Goal: Transaction & Acquisition: Book appointment/travel/reservation

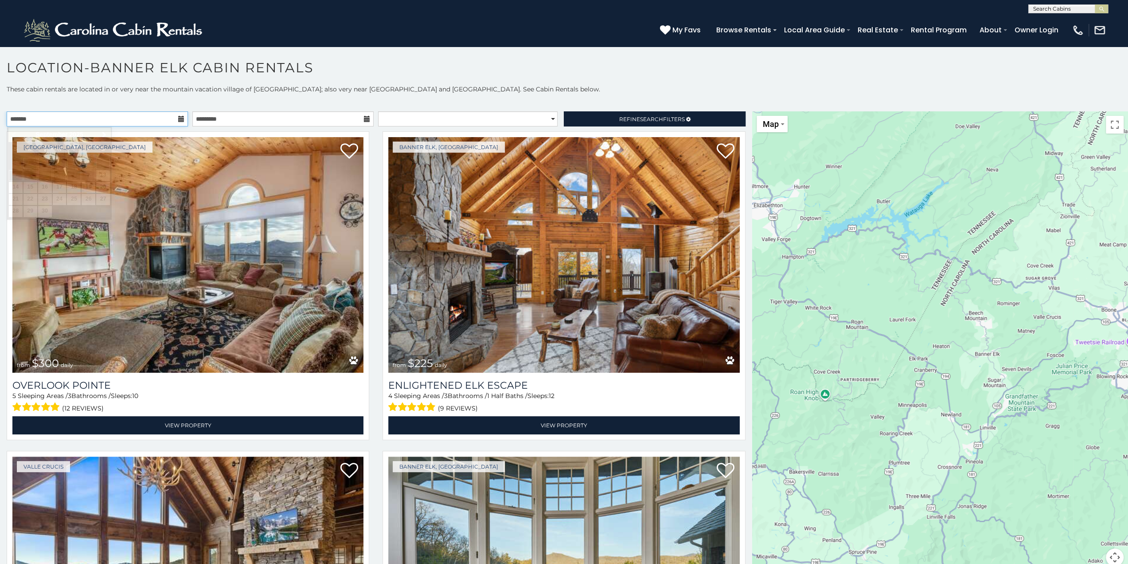
click at [184, 120] on input "text" at bounding box center [97, 118] width 181 height 15
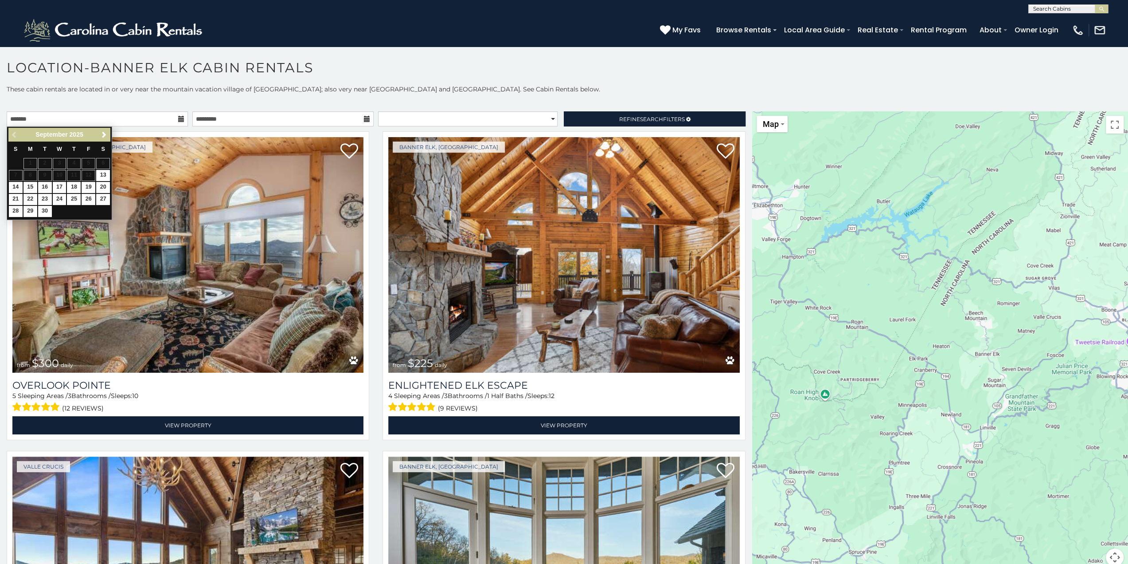
drag, startPoint x: 102, startPoint y: 128, endPoint x: 102, endPoint y: 134, distance: 6.7
click at [102, 129] on div "Previous Next September 2025" at bounding box center [59, 135] width 102 height 14
click at [102, 134] on span "Next" at bounding box center [104, 134] width 7 height 7
click at [78, 175] on link "11" at bounding box center [74, 175] width 14 height 11
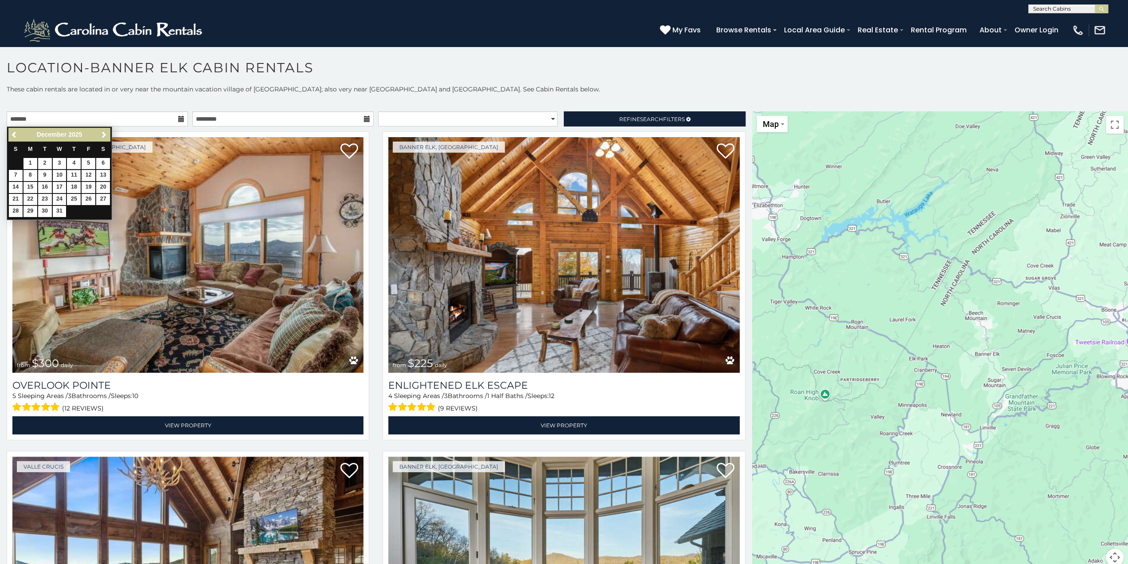
type input "**********"
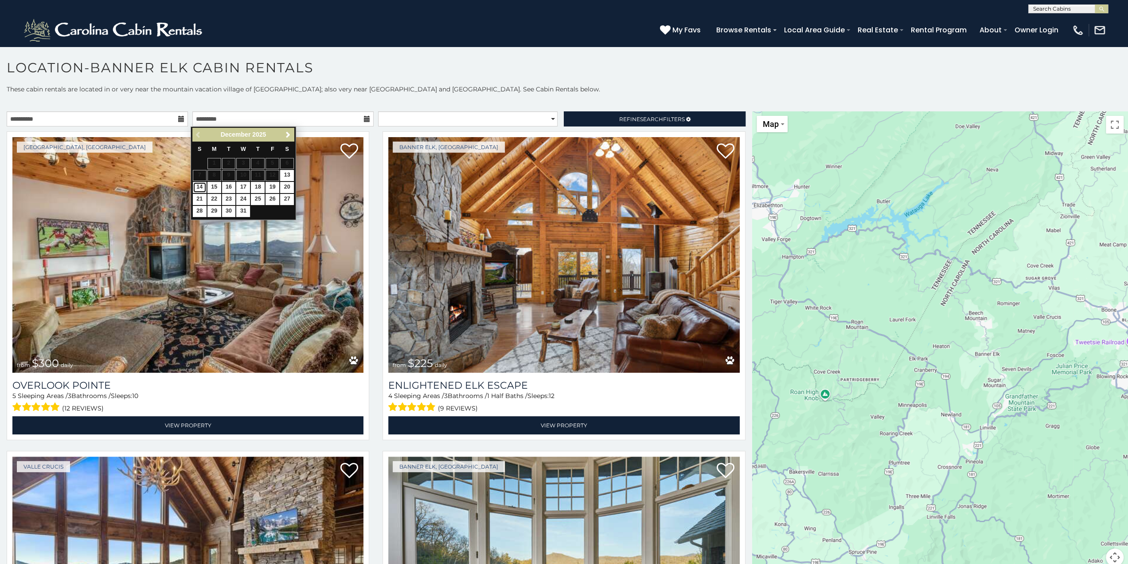
click at [202, 183] on link "14" at bounding box center [200, 187] width 14 height 11
type input "**********"
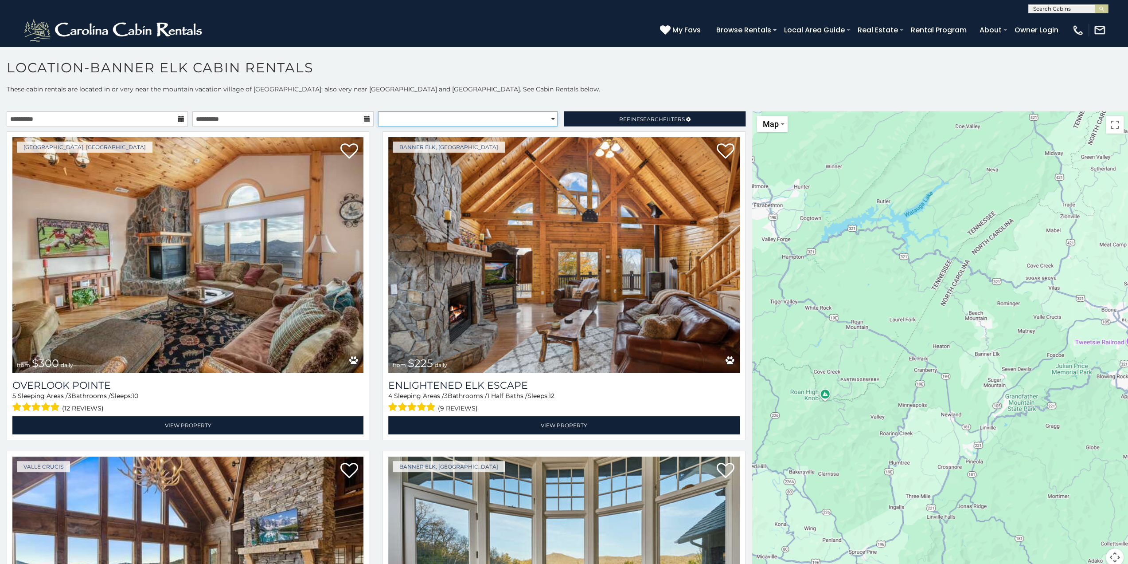
click at [505, 113] on select "**********" at bounding box center [468, 118] width 180 height 15
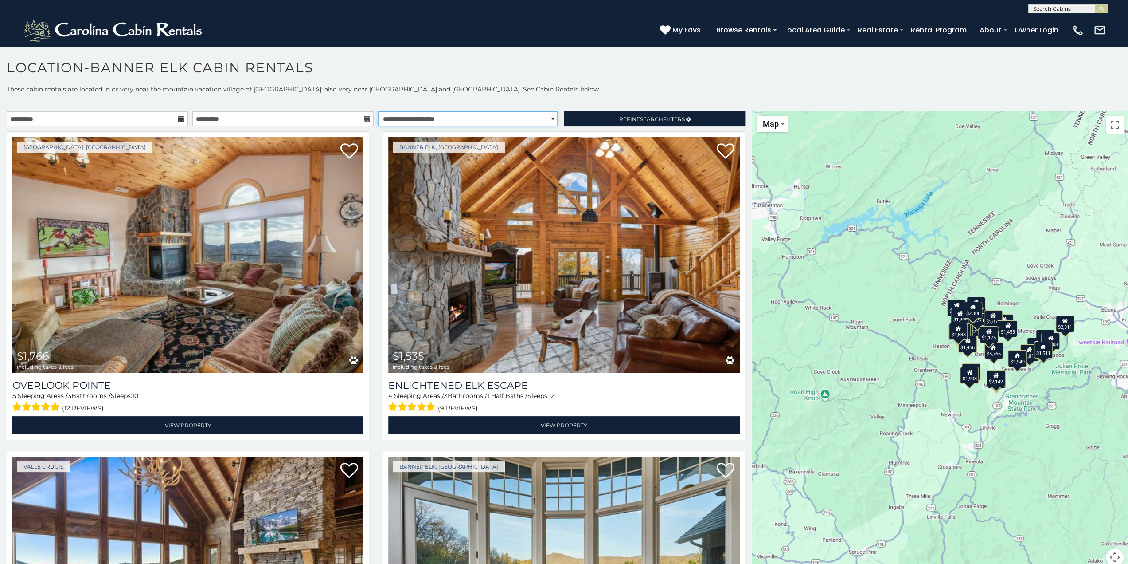
click at [378, 111] on select "**********" at bounding box center [468, 118] width 180 height 15
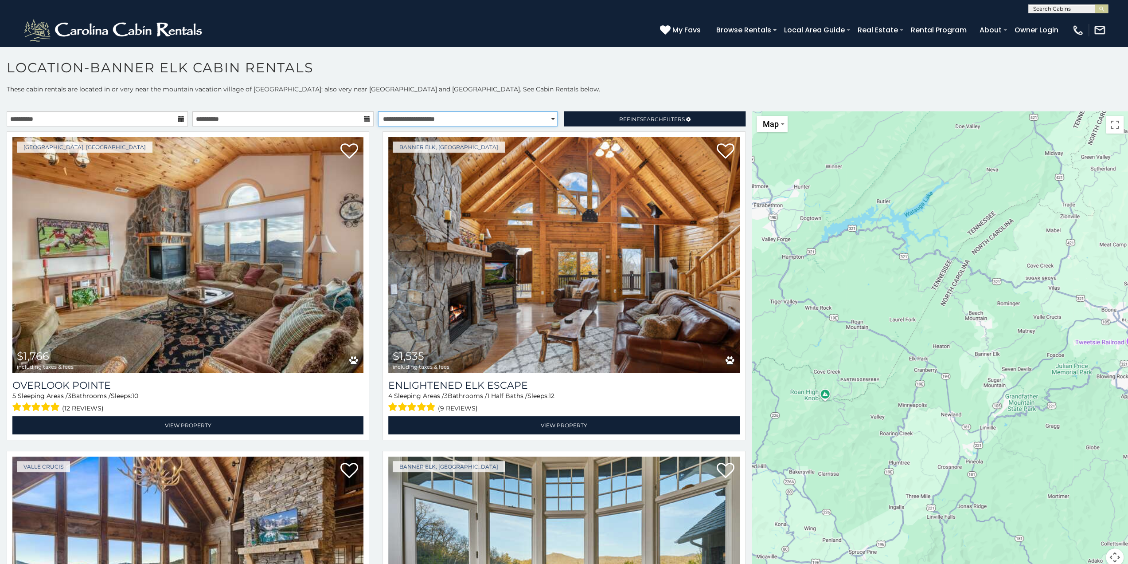
click at [474, 124] on select "**********" at bounding box center [468, 118] width 180 height 15
click at [378, 111] on select "**********" at bounding box center [468, 118] width 180 height 15
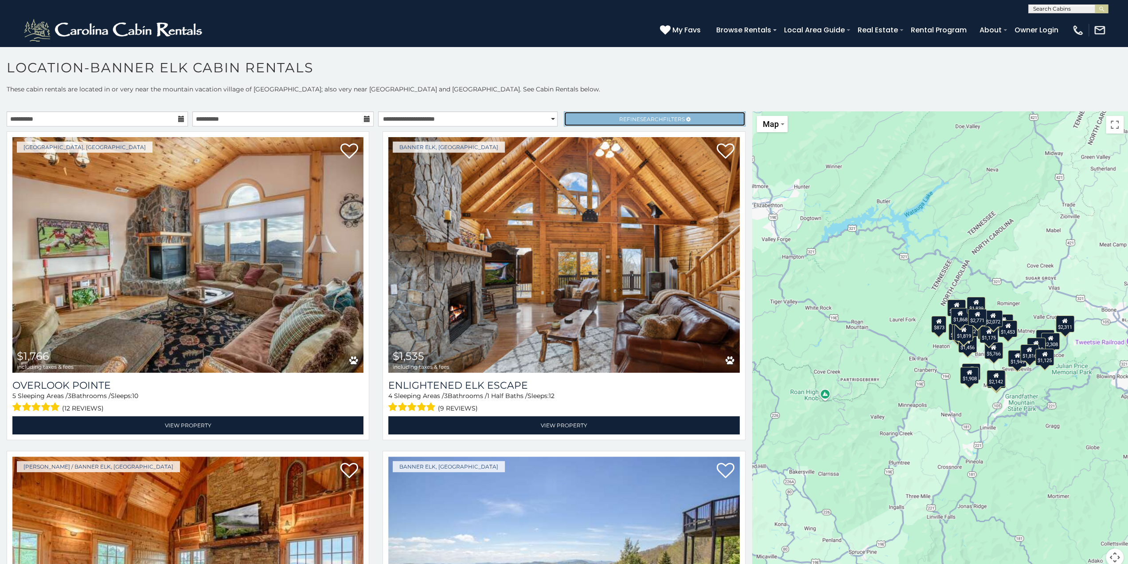
click at [572, 122] on link "Refine Search Filters" at bounding box center [654, 118] width 181 height 15
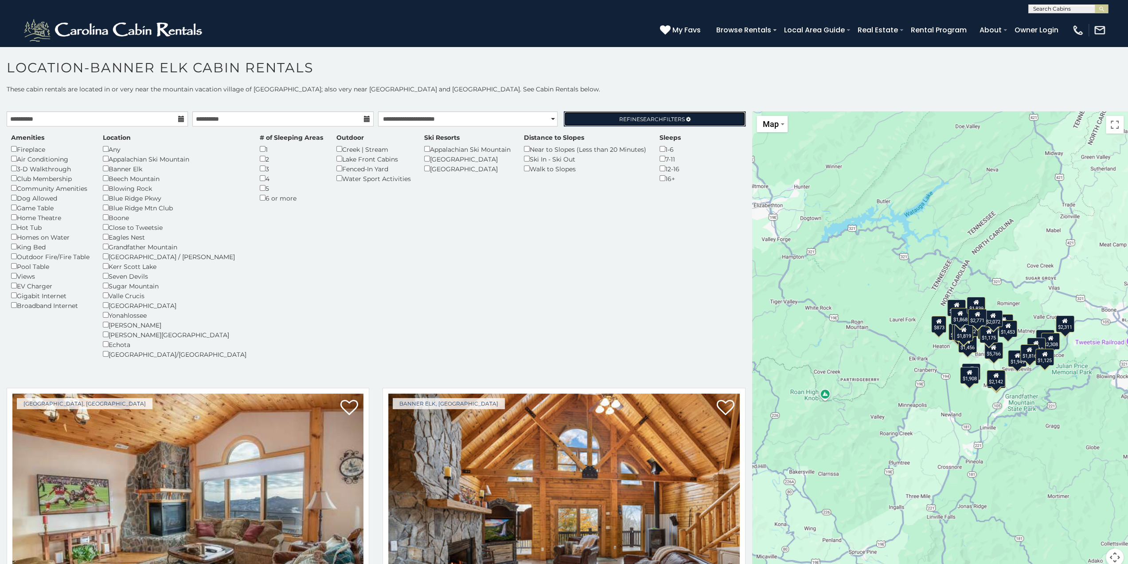
select select "**********"
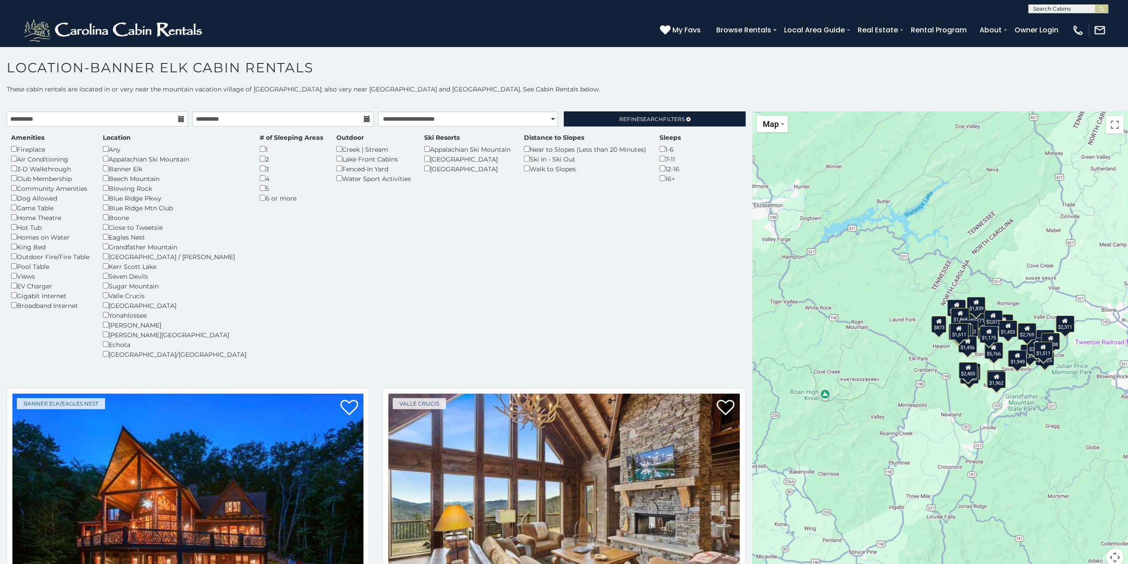
click at [109, 167] on div "Banner Elk" at bounding box center [175, 169] width 144 height 10
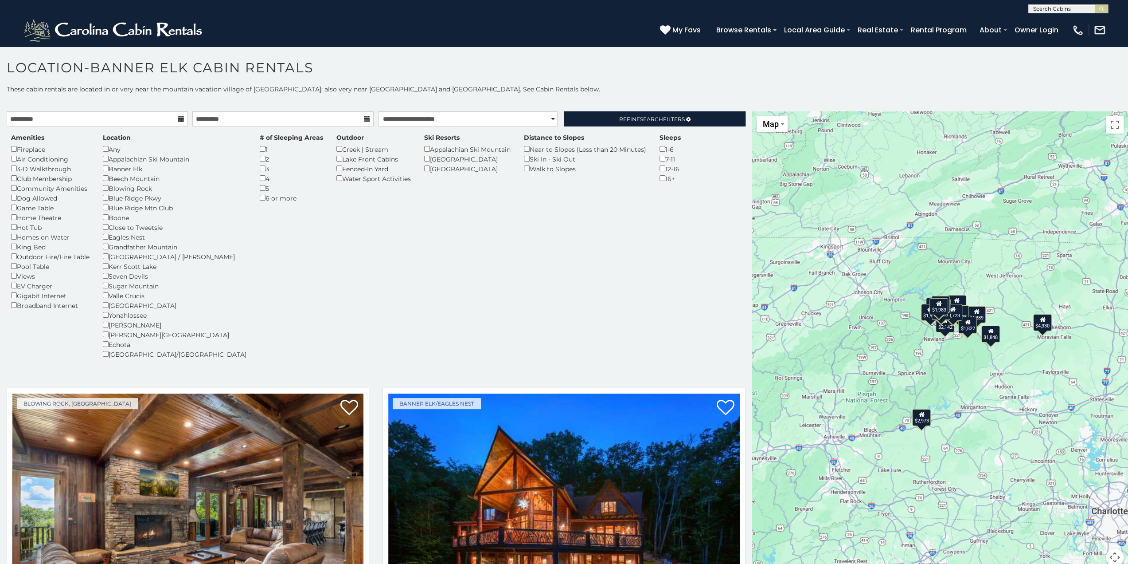
click at [921, 416] on div "$2,973" at bounding box center [921, 416] width 19 height 17
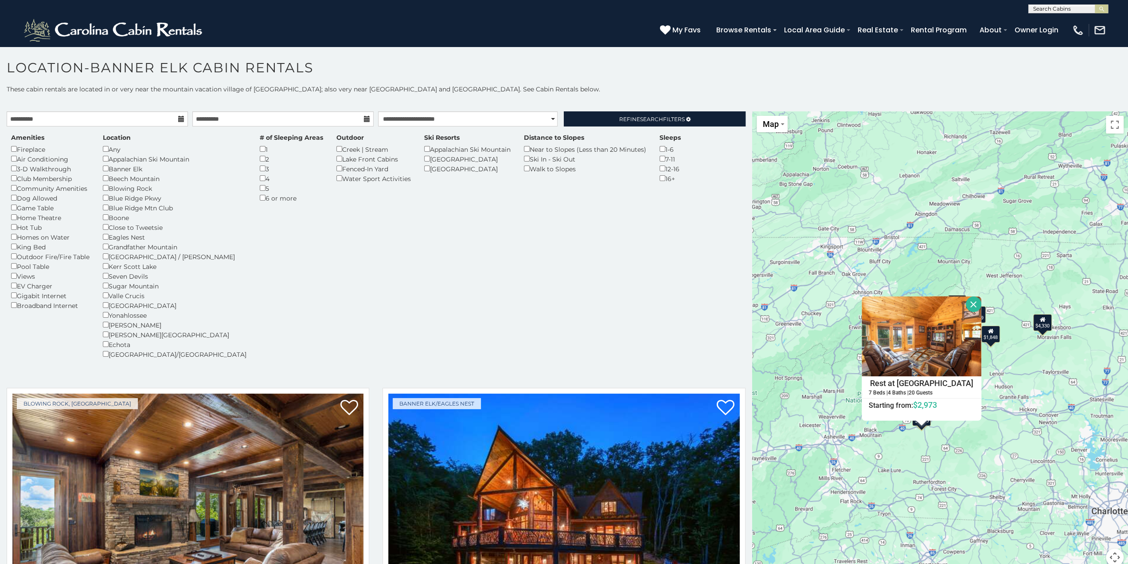
click at [1014, 402] on div "$4,289 $4,282 $2,973 $4,330 $2,854 $2,160 $5,766 $3,434 $2,771 $2,305 $2,177 $2…" at bounding box center [940, 343] width 376 height 465
click at [995, 335] on div "$1,848" at bounding box center [991, 333] width 19 height 17
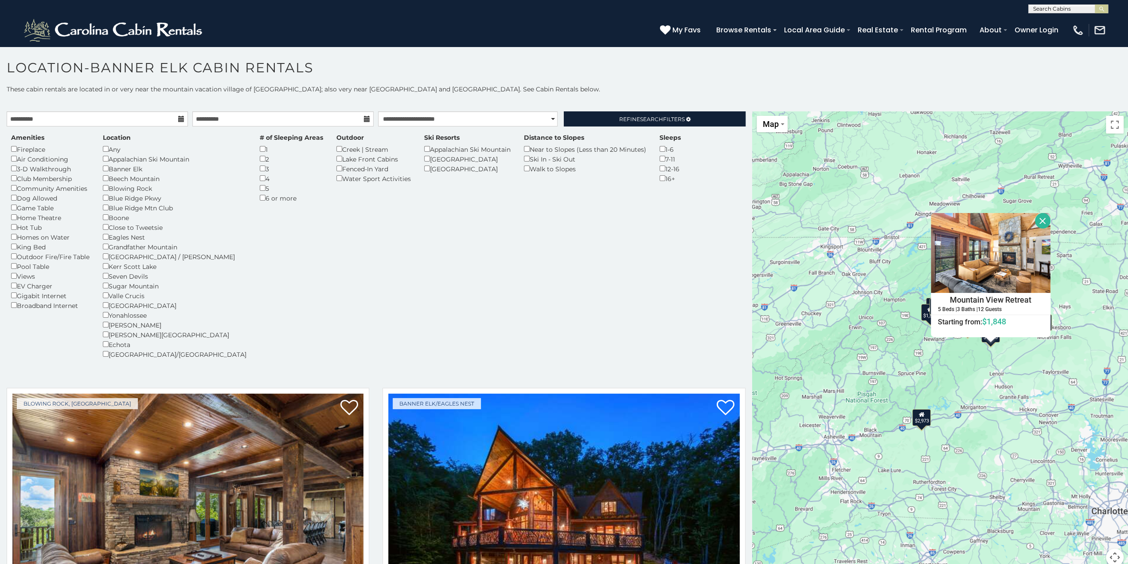
click at [979, 375] on div "$4,289 $4,282 $2,973 $4,330 $2,854 $2,160 $5,766 $3,434 $2,771 $2,305 $2,177 $2…" at bounding box center [940, 343] width 376 height 465
click at [930, 309] on div "$1,983" at bounding box center [939, 306] width 19 height 17
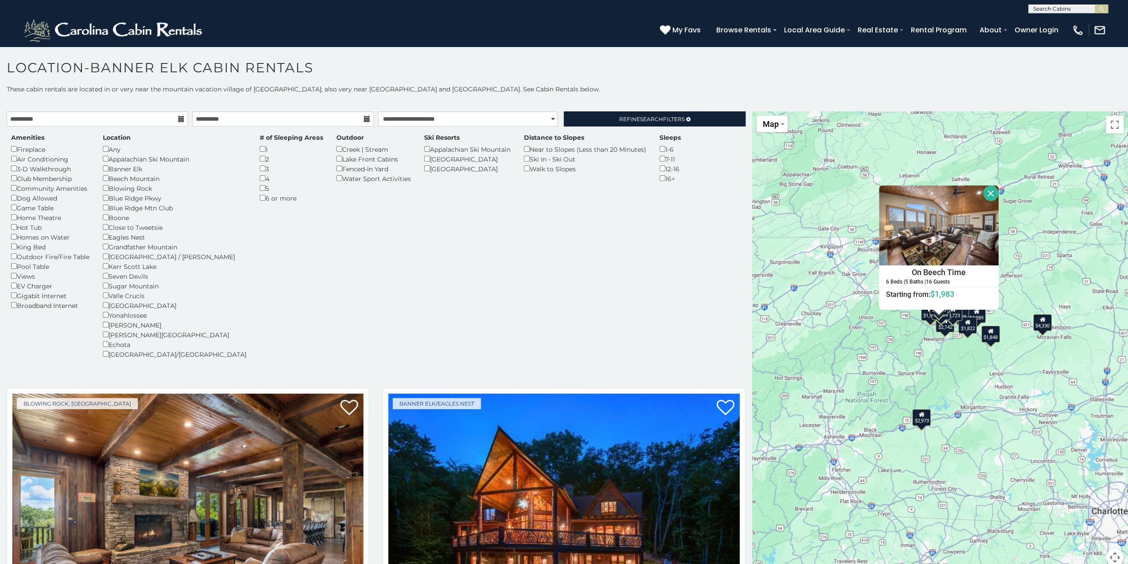
click at [942, 354] on div "$4,289 $4,282 $2,973 $4,330 $2,854 $2,160 $5,766 $3,434 $2,771 $2,305 $2,177 $2…" at bounding box center [940, 343] width 376 height 465
click at [987, 338] on div "$1,848" at bounding box center [991, 333] width 19 height 17
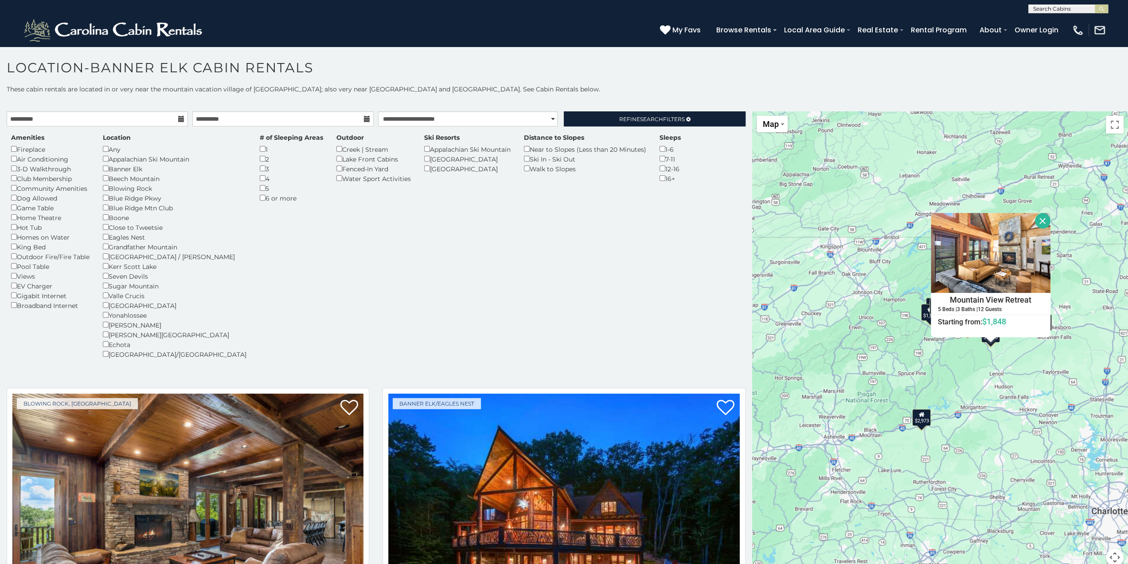
click at [930, 311] on div "$1,983" at bounding box center [939, 306] width 19 height 17
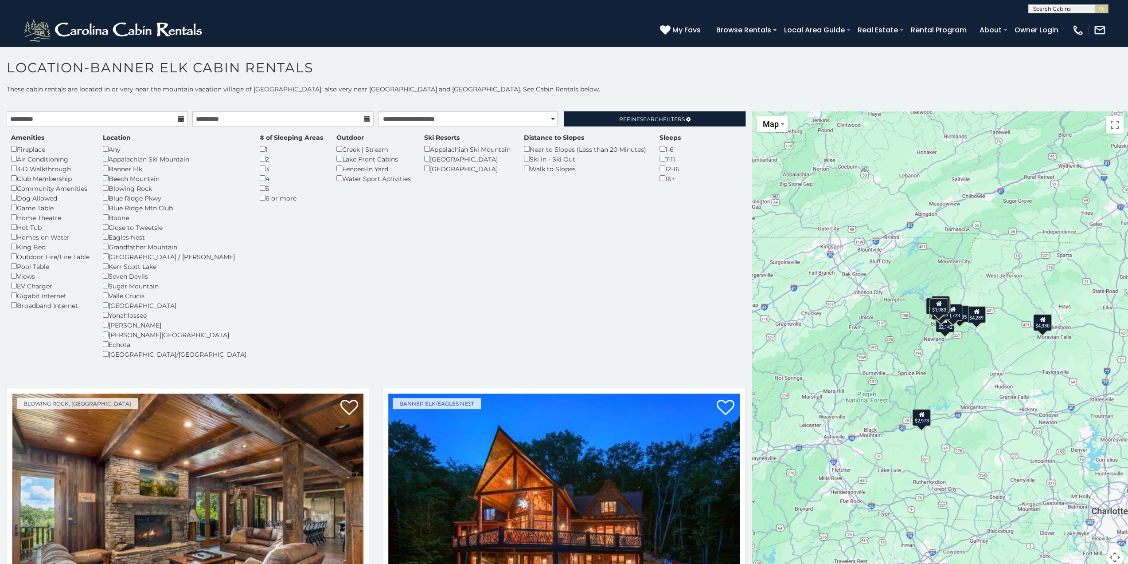
click at [956, 312] on div "$3,723" at bounding box center [953, 311] width 19 height 17
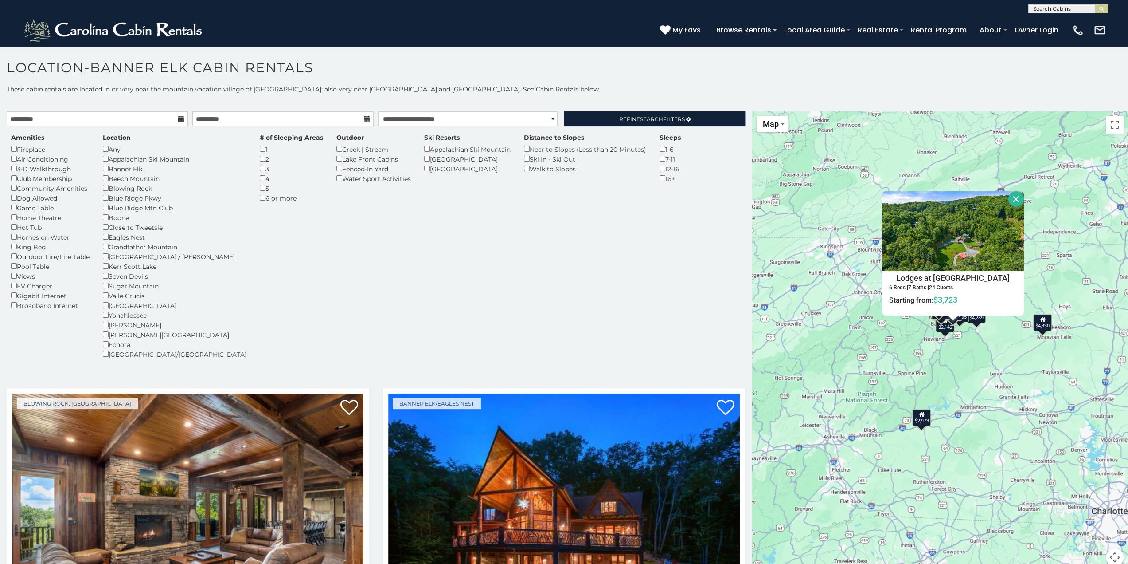
click at [941, 334] on div "$4,289 $4,282 $2,973 $4,330 $2,854 $2,160 $5,766 $2,305 $2,177 $2,142 $2,004 $3…" at bounding box center [940, 343] width 376 height 465
click at [943, 333] on div "$4,289 $4,282 $2,973 $4,330 $2,854 $2,160 $5,766 $2,305 $2,177 $2,142 $2,004 $3…" at bounding box center [940, 343] width 376 height 465
click at [913, 410] on div "$2,973" at bounding box center [921, 416] width 19 height 17
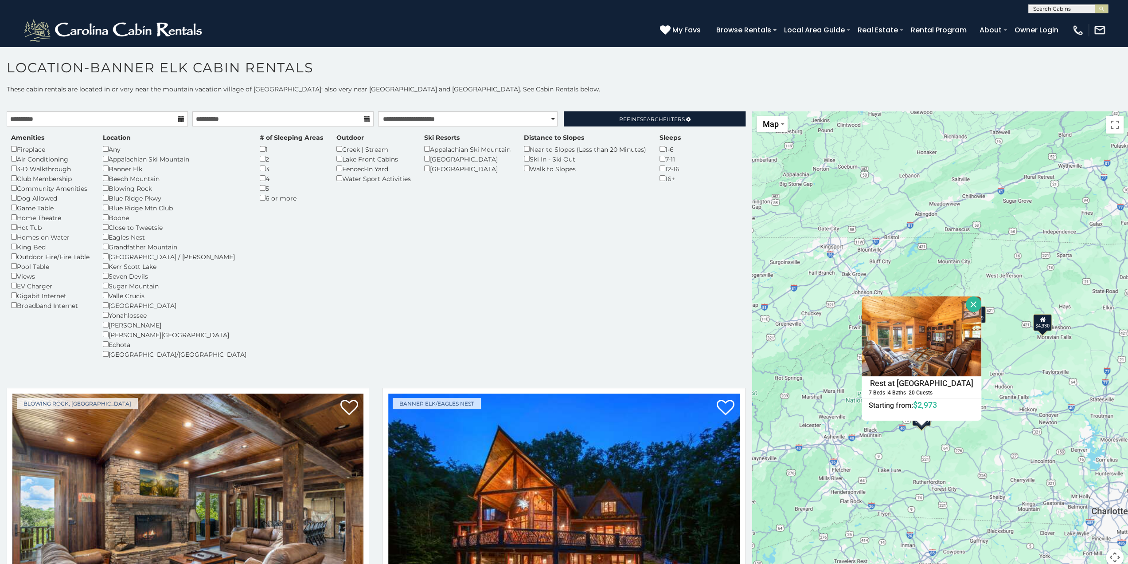
click at [996, 366] on div "$4,289 $4,282 $2,973 $4,330 $2,854 $2,160 $5,766 $2,305 $2,177 $2,142 $2,004 $3…" at bounding box center [940, 343] width 376 height 465
click at [969, 305] on button "Close" at bounding box center [974, 304] width 16 height 16
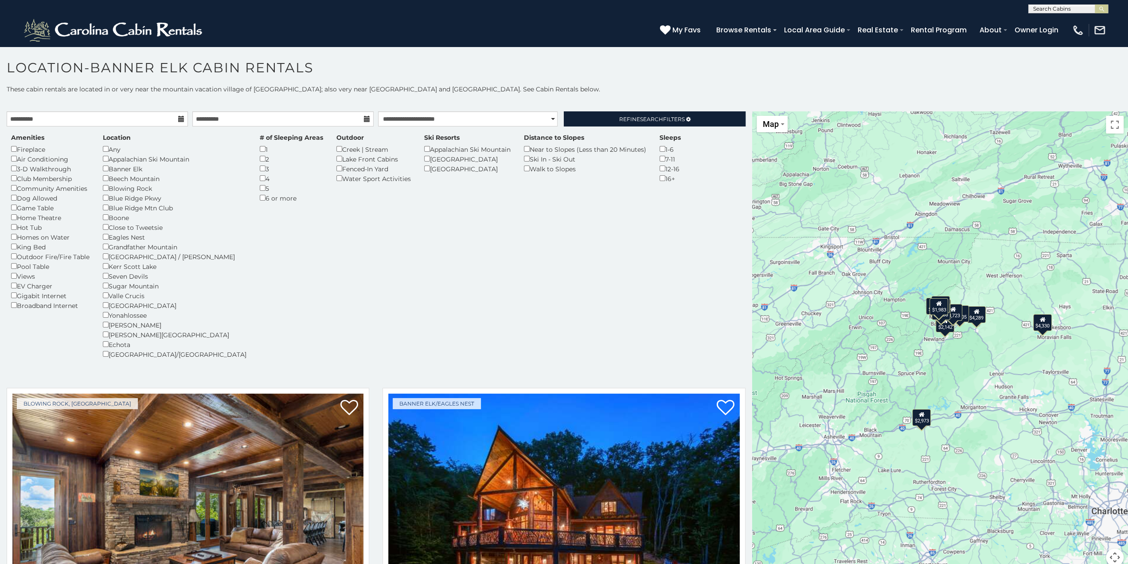
click at [23, 230] on div "Hot Tub" at bounding box center [50, 227] width 78 height 10
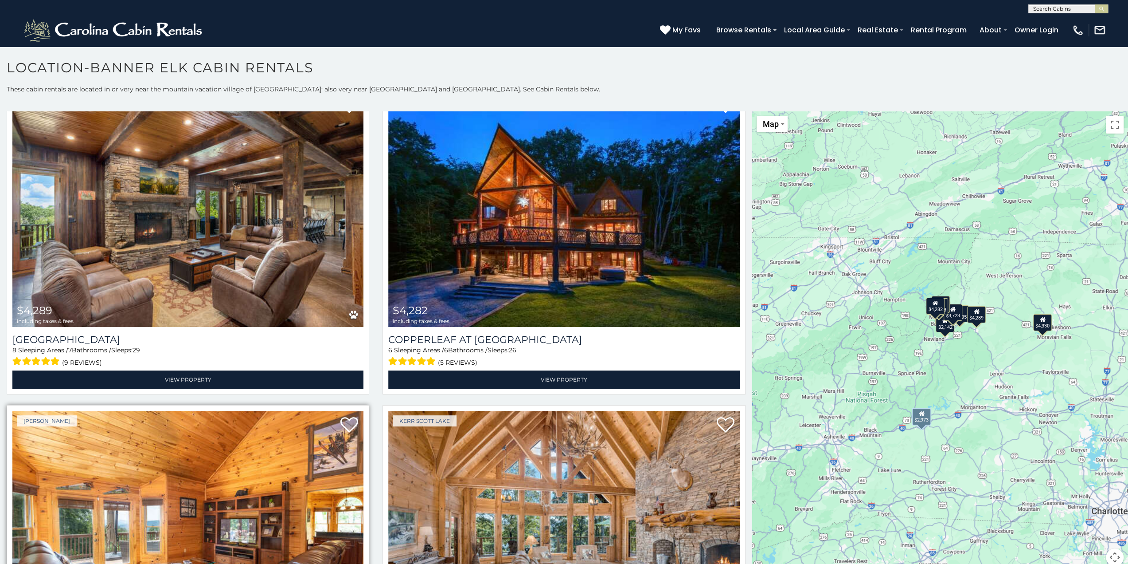
scroll to position [222, 0]
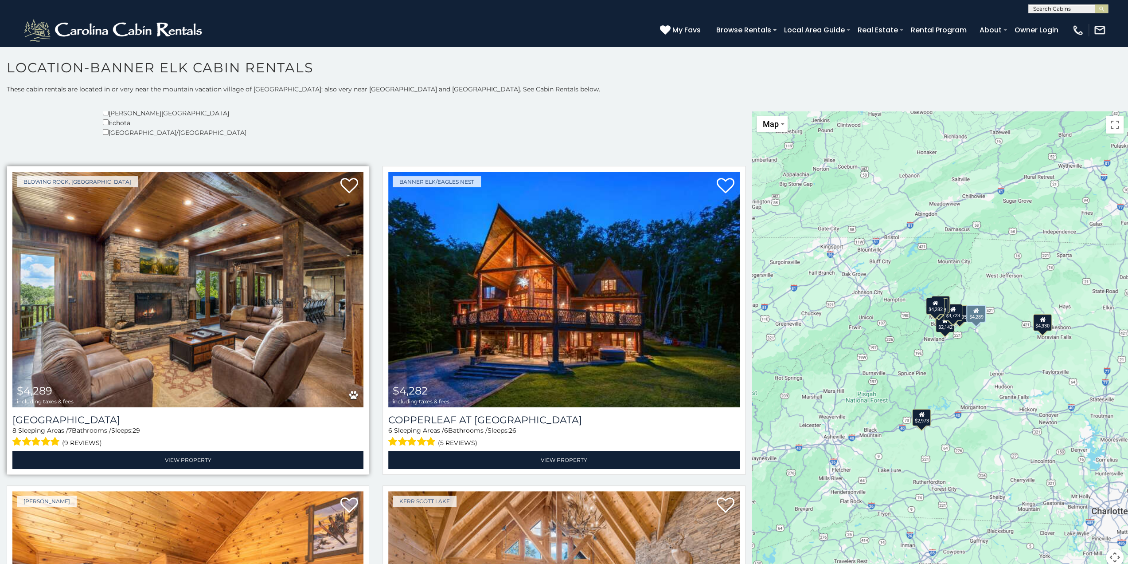
click at [242, 254] on img at bounding box center [187, 289] width 351 height 235
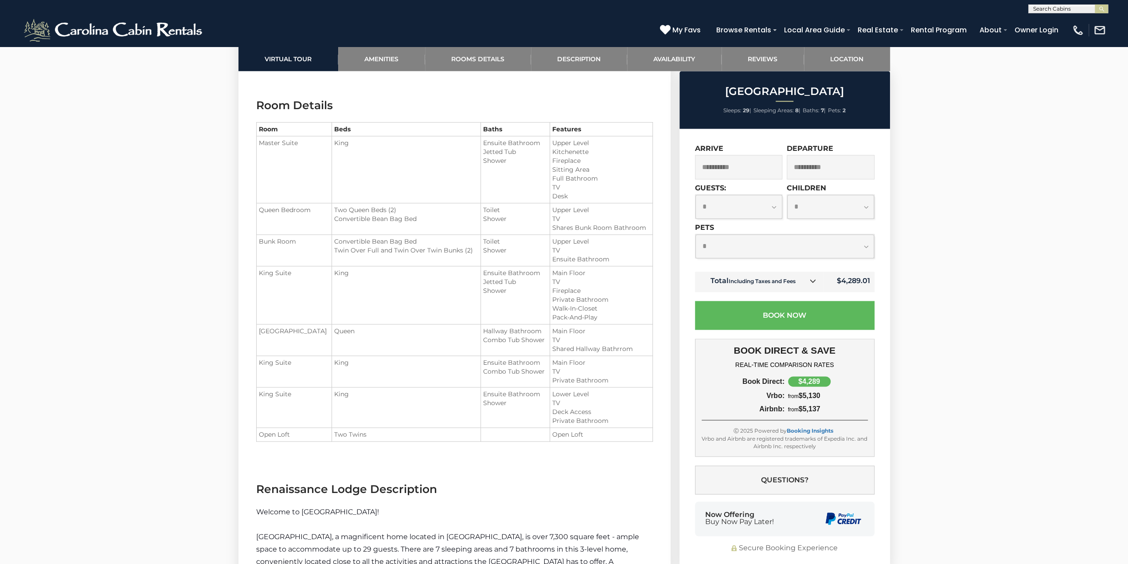
scroll to position [1064, 0]
click at [376, 403] on td "King" at bounding box center [406, 410] width 149 height 40
click at [371, 368] on td "King" at bounding box center [406, 373] width 149 height 31
click at [334, 333] on span "Queen" at bounding box center [344, 333] width 20 height 8
click at [343, 296] on td "King" at bounding box center [406, 298] width 149 height 58
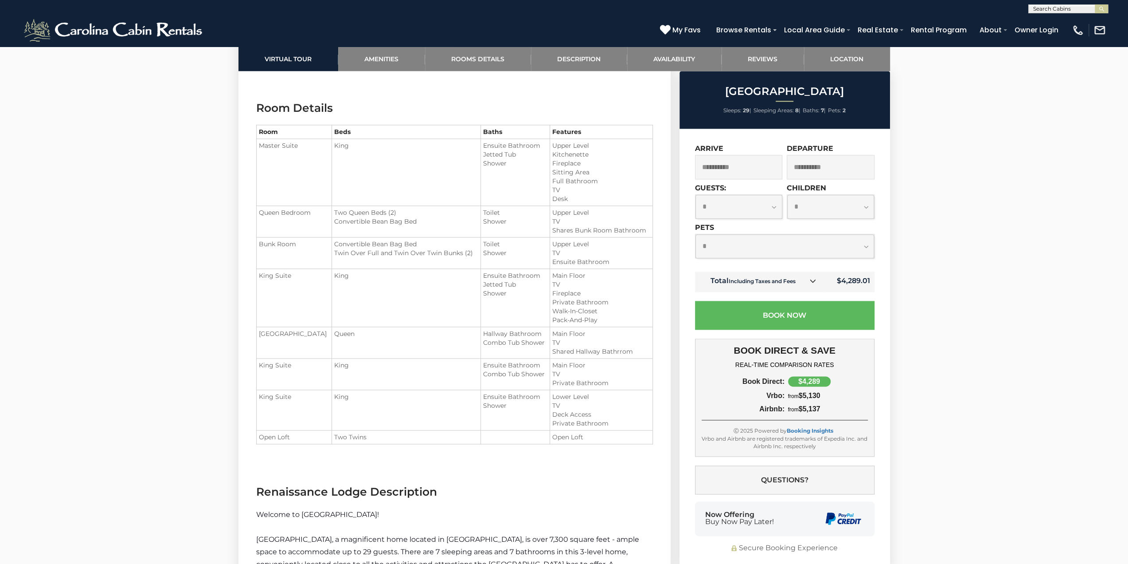
click at [332, 184] on td "King" at bounding box center [406, 172] width 149 height 67
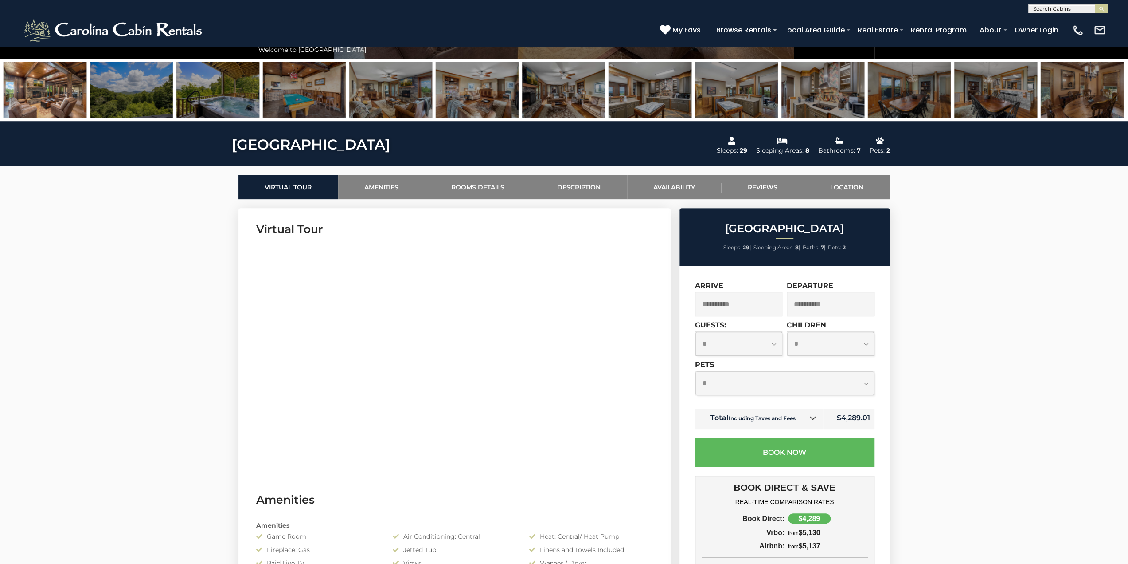
scroll to position [266, 0]
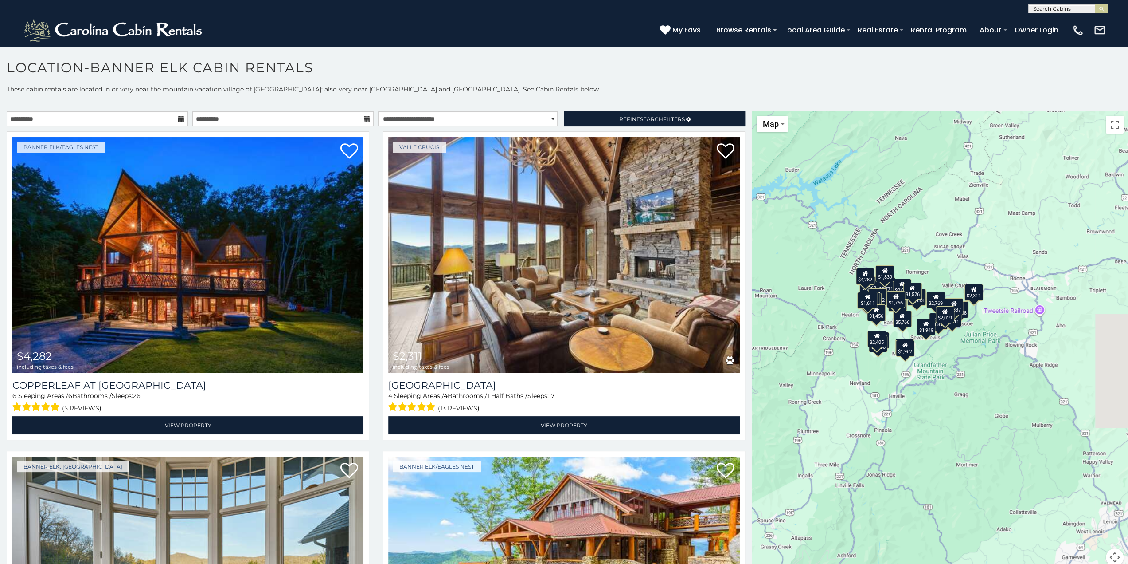
drag, startPoint x: 1011, startPoint y: 352, endPoint x: 914, endPoint y: 314, distance: 104.3
click at [914, 313] on div "$4,282 $2,311 $5,766 $3,435 $1,526 $1,535 $1,837 $1,908 $1,766 $1,816 $2,142 $2…" at bounding box center [1037, 313] width 376 height 0
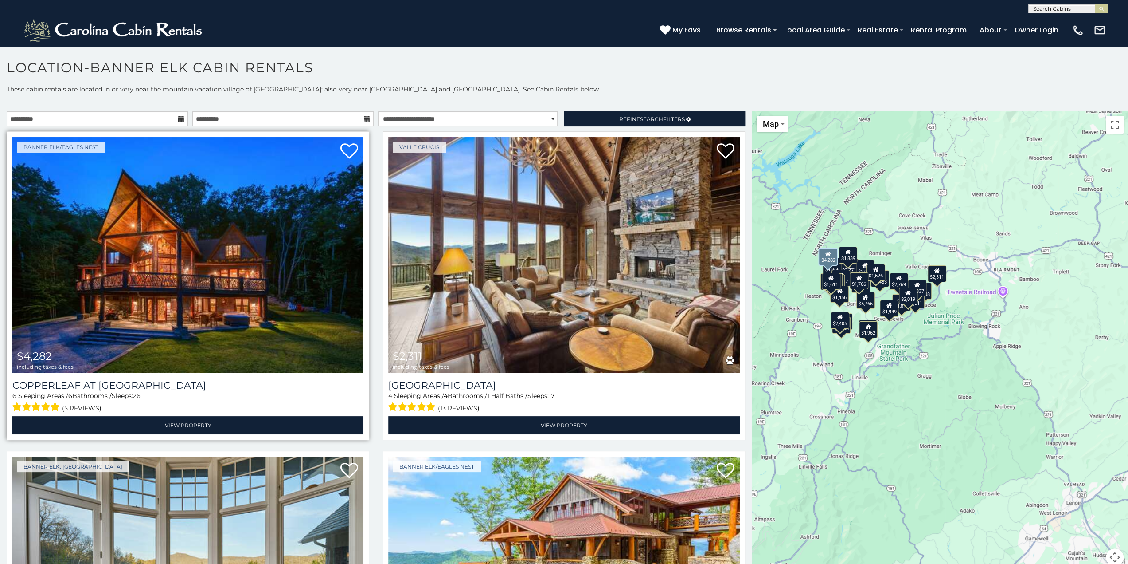
click at [211, 337] on img at bounding box center [187, 254] width 351 height 235
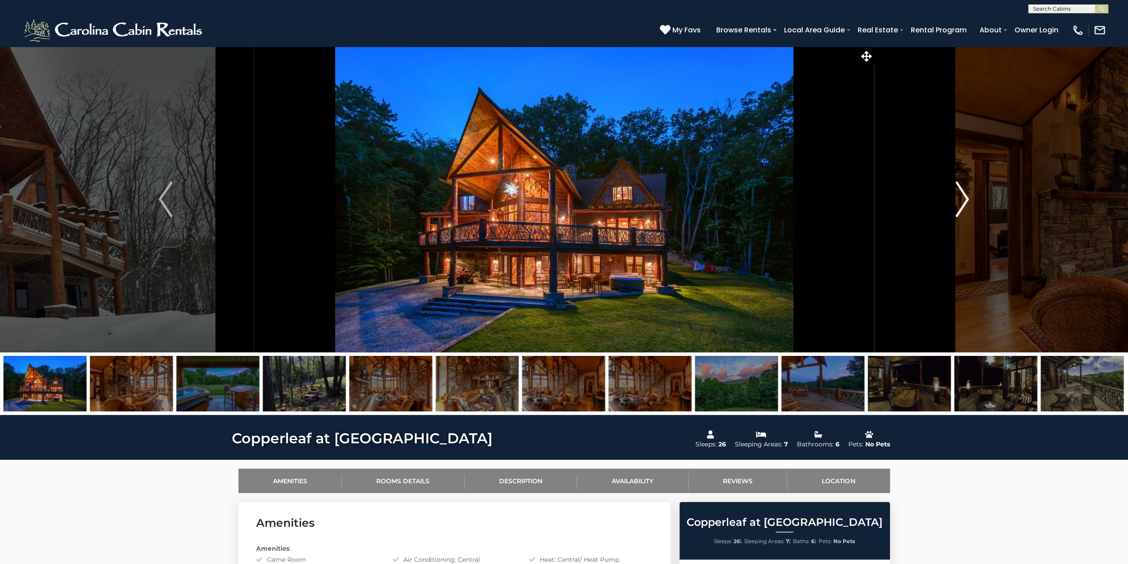
click at [963, 220] on button "Next" at bounding box center [962, 199] width 176 height 306
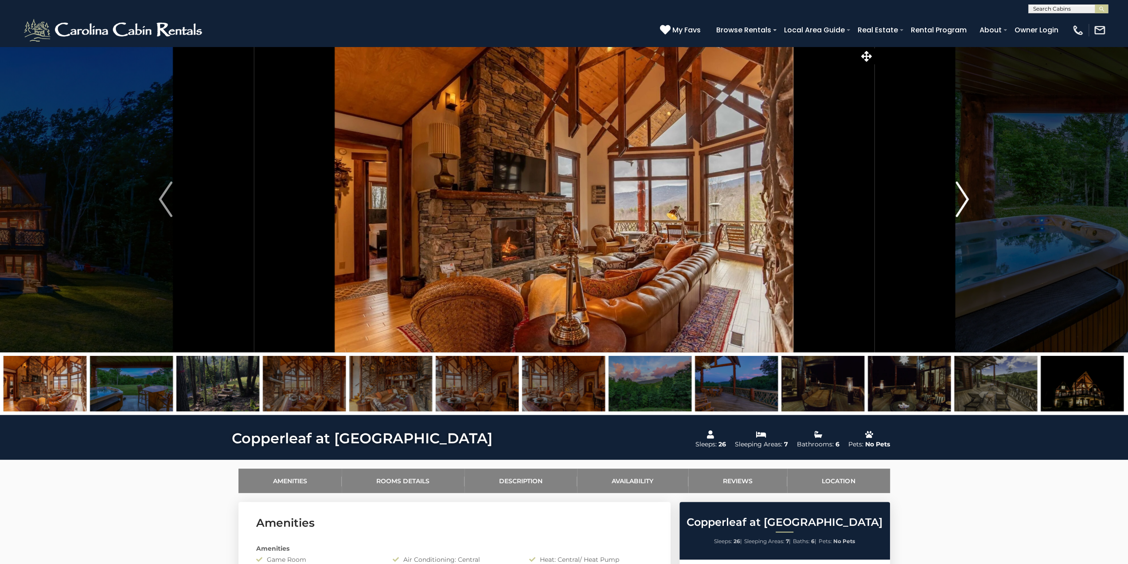
click at [963, 219] on button "Next" at bounding box center [962, 199] width 176 height 306
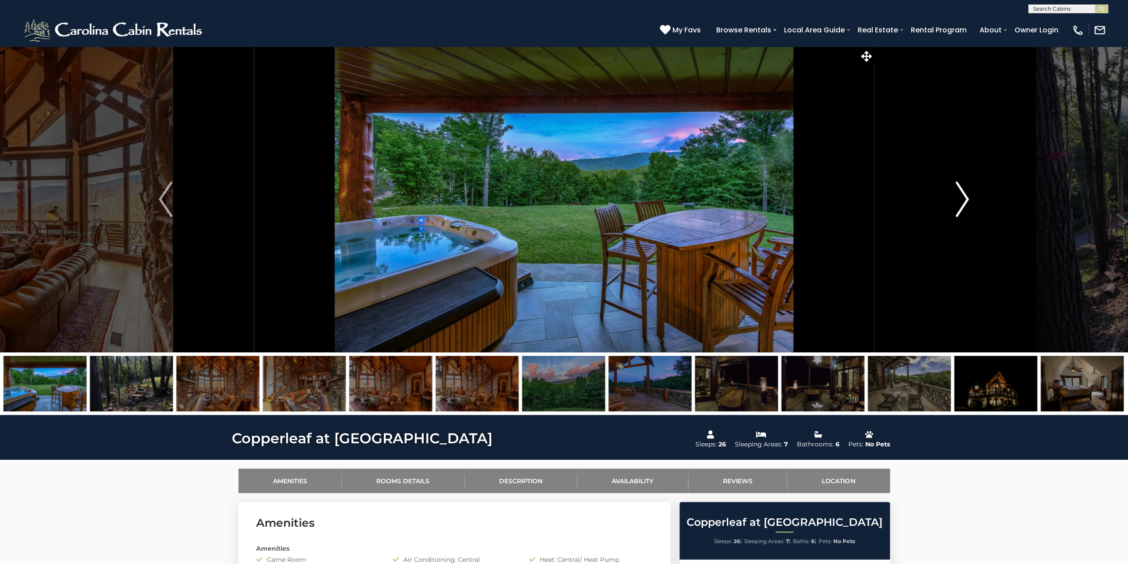
click at [963, 219] on button "Next" at bounding box center [962, 199] width 176 height 306
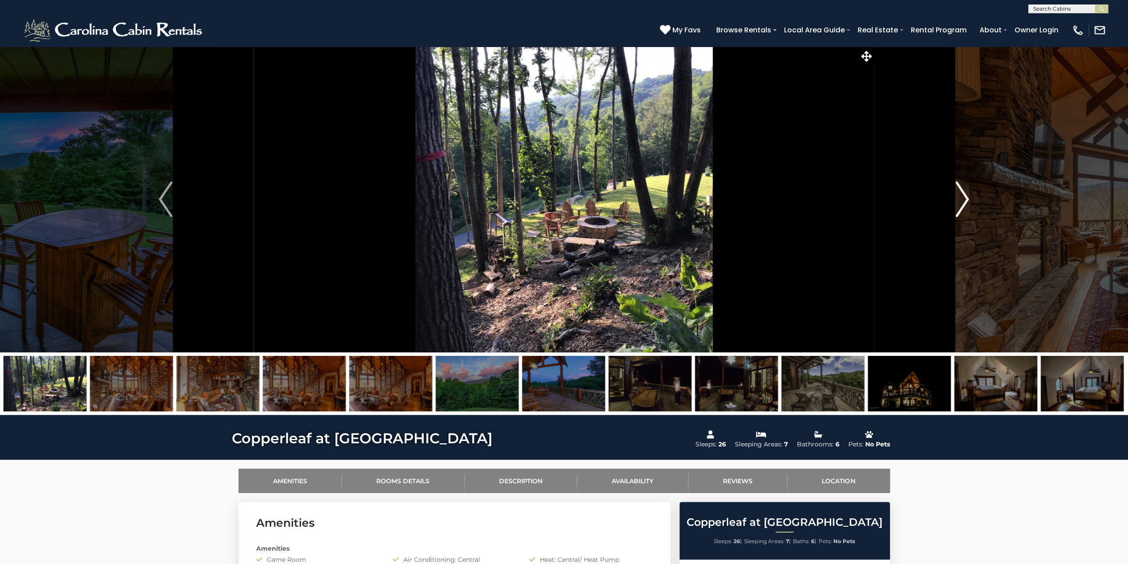
click at [963, 219] on button "Next" at bounding box center [962, 199] width 176 height 306
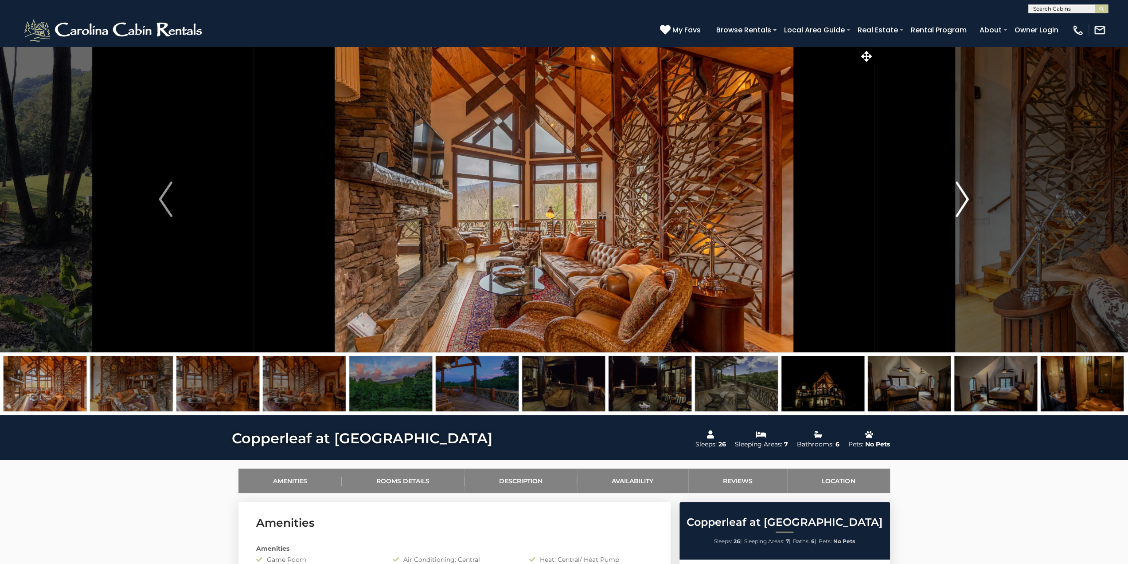
click at [962, 219] on button "Next" at bounding box center [962, 199] width 176 height 306
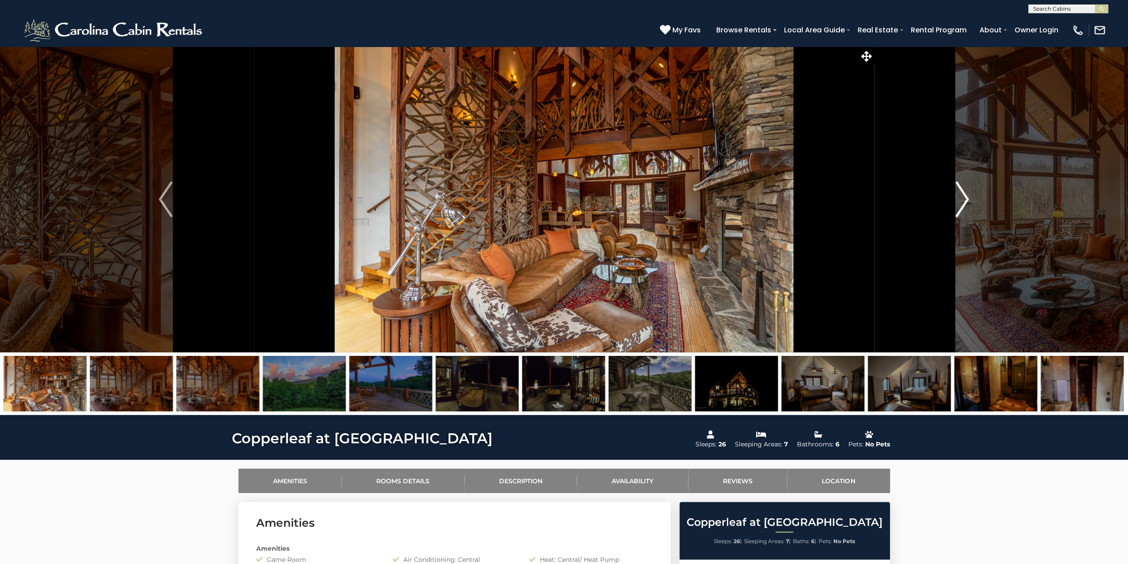
click at [962, 219] on button "Next" at bounding box center [962, 199] width 176 height 306
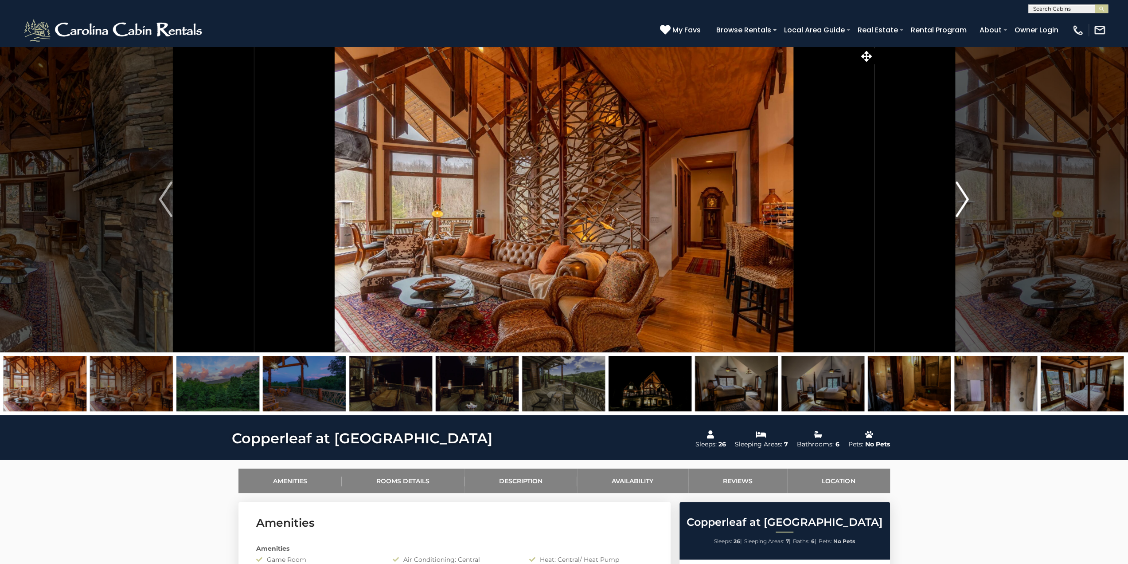
click at [962, 219] on button "Next" at bounding box center [962, 199] width 176 height 306
